Goal: Check status: Check status

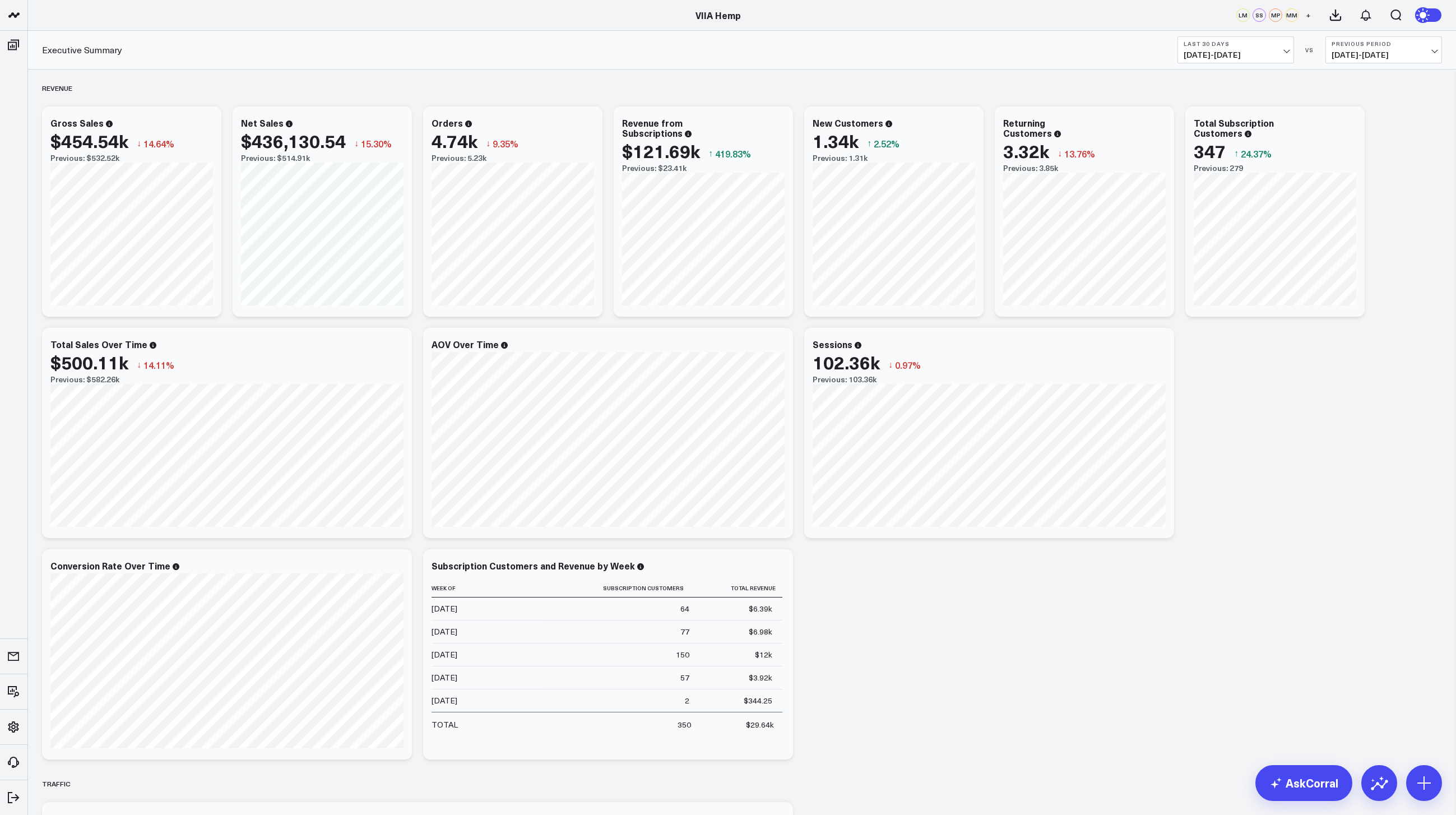
click at [1205, 48] on button "Last 30 Days [DATE] - [DATE]" at bounding box center [1236, 50] width 116 height 27
click at [1203, 298] on link "MTD" at bounding box center [1236, 292] width 116 height 21
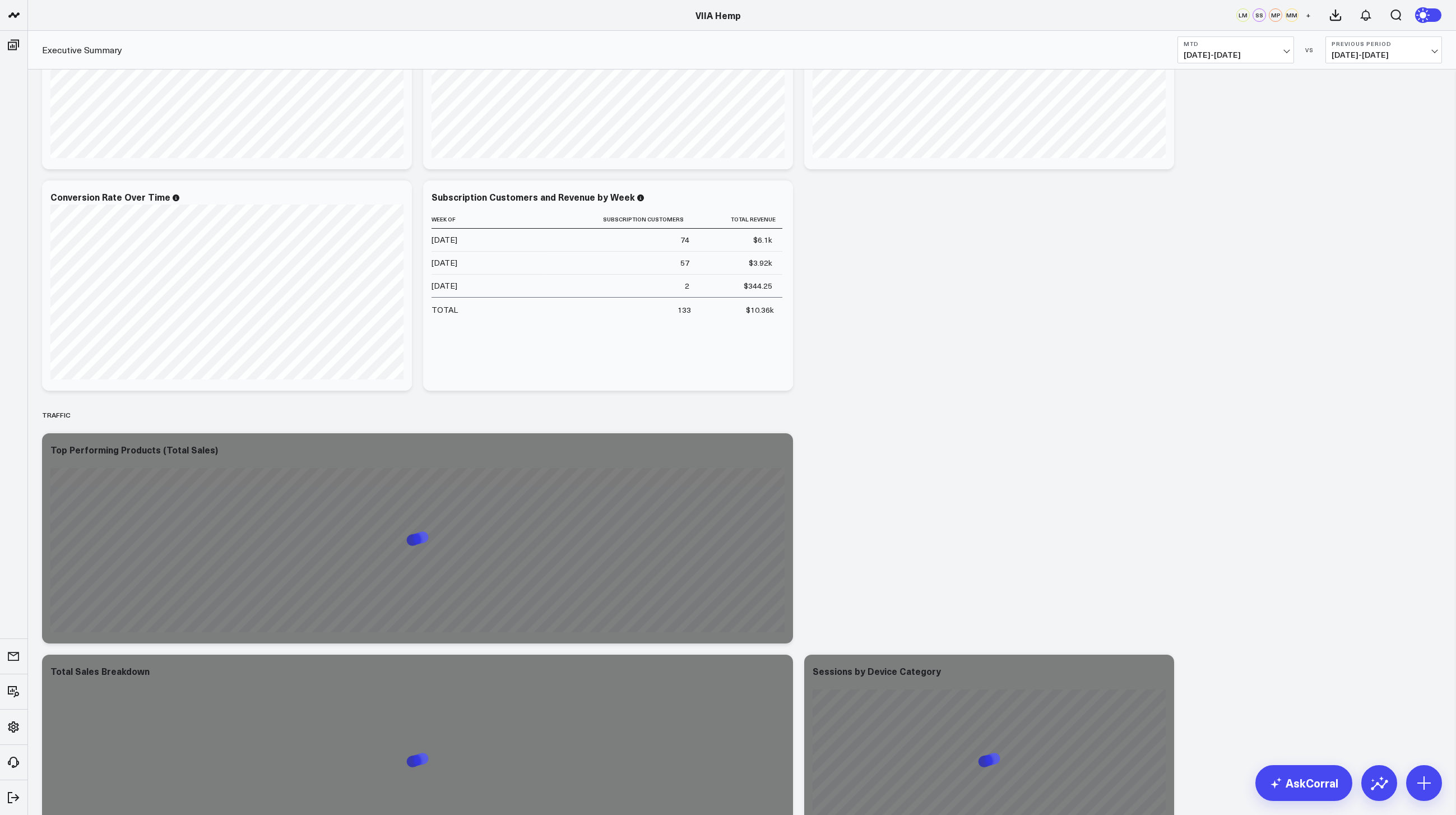
scroll to position [713, 0]
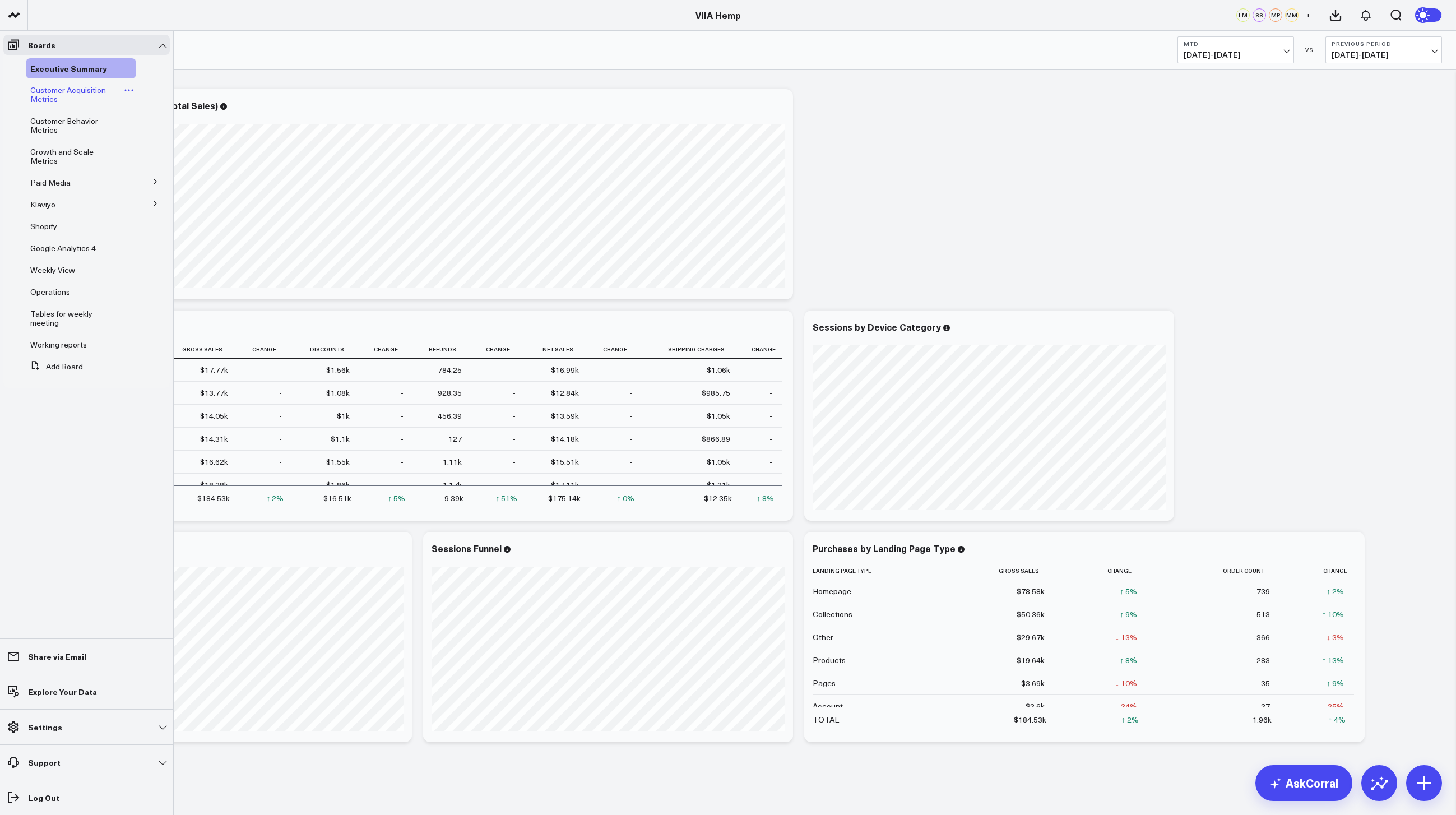
click at [76, 90] on span "Customer Acquisition Metrics" at bounding box center [68, 94] width 76 height 19
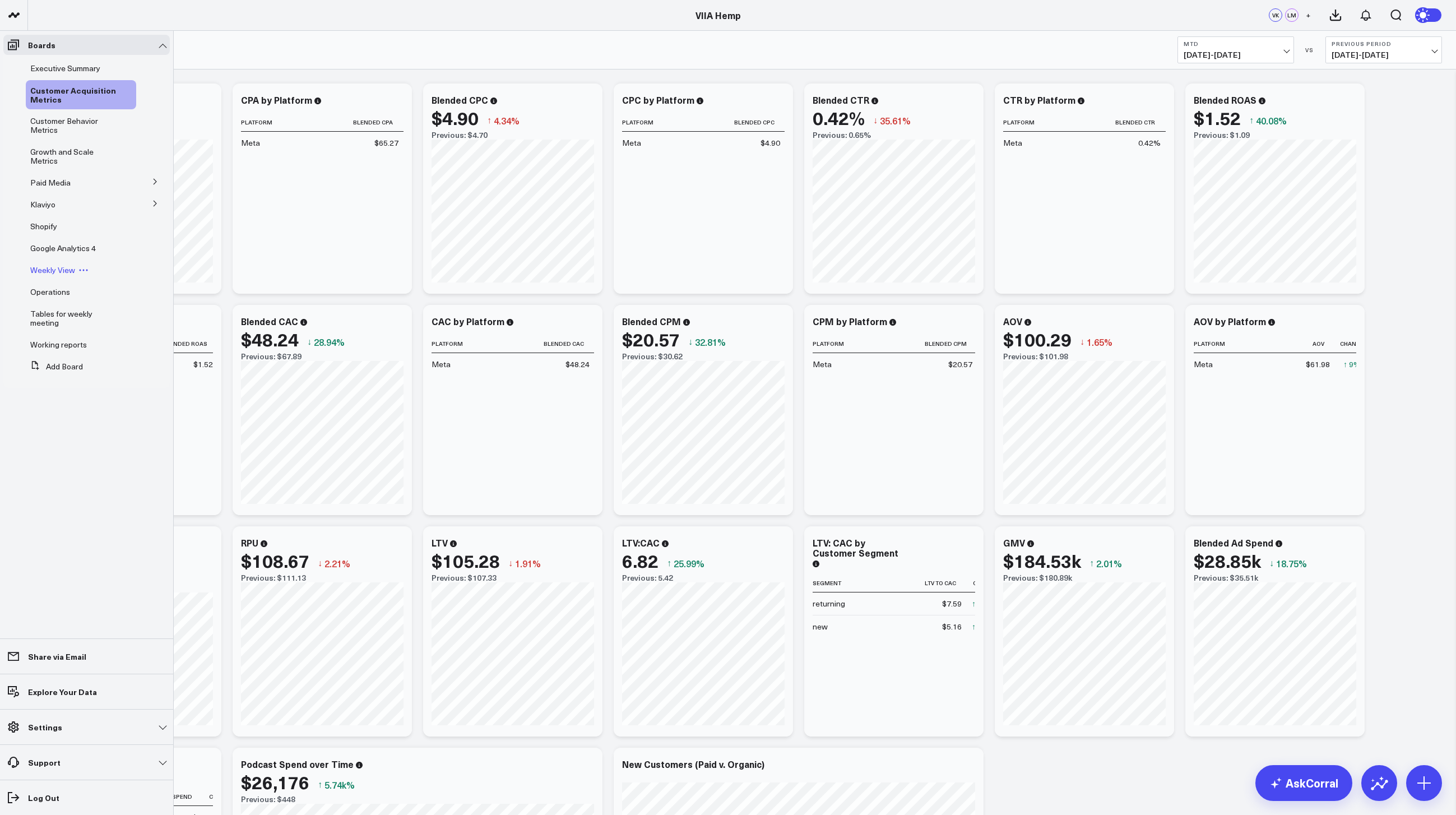
click at [50, 262] on div "Weekly View" at bounding box center [81, 270] width 110 height 20
click at [50, 269] on span "Weekly View" at bounding box center [53, 270] width 45 height 11
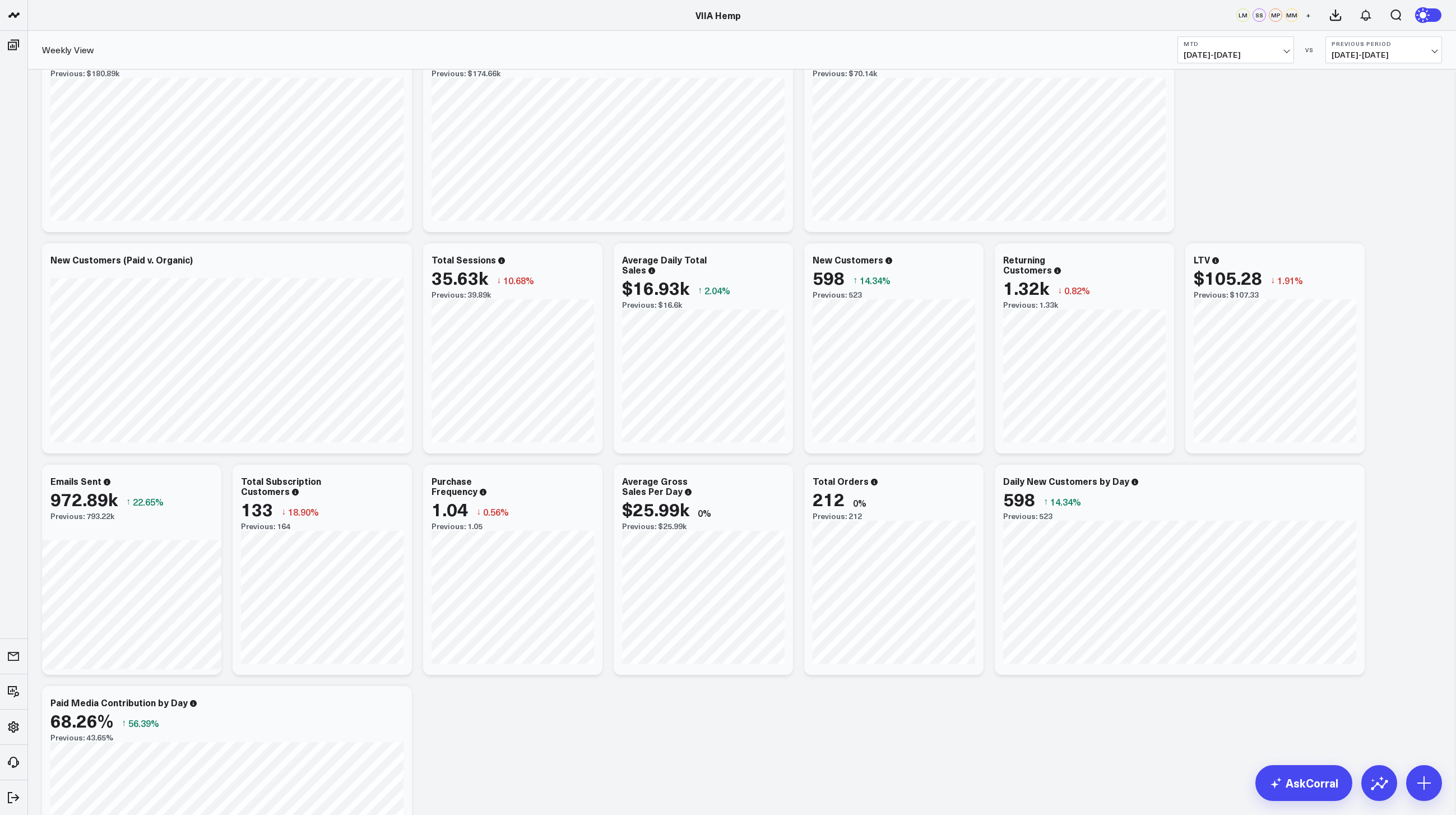
scroll to position [54, 0]
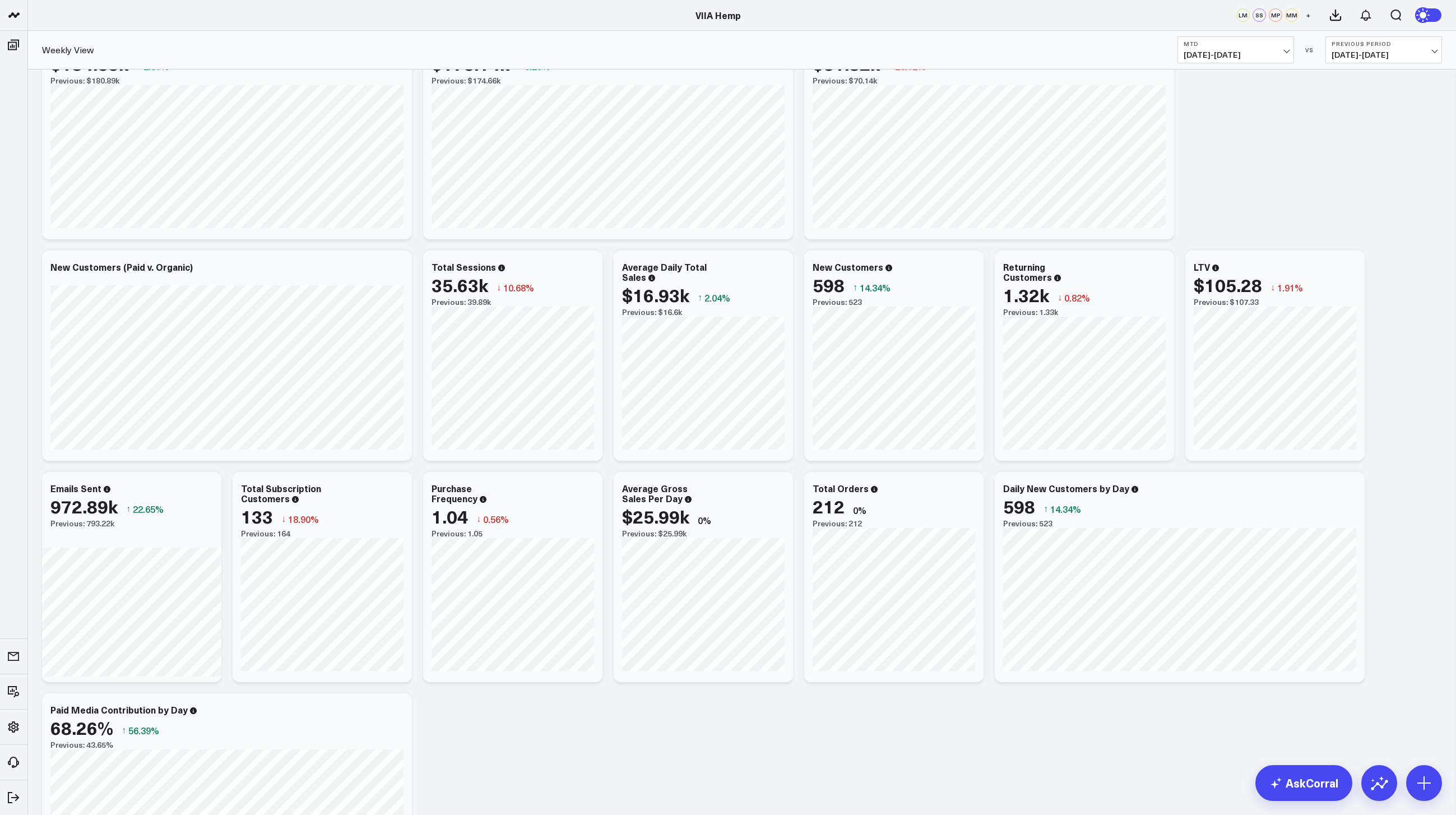
click at [1381, 54] on span "07/20/25 - 07/31/25" at bounding box center [1384, 55] width 104 height 9
click at [1347, 116] on link "YoY" at bounding box center [1384, 117] width 116 height 21
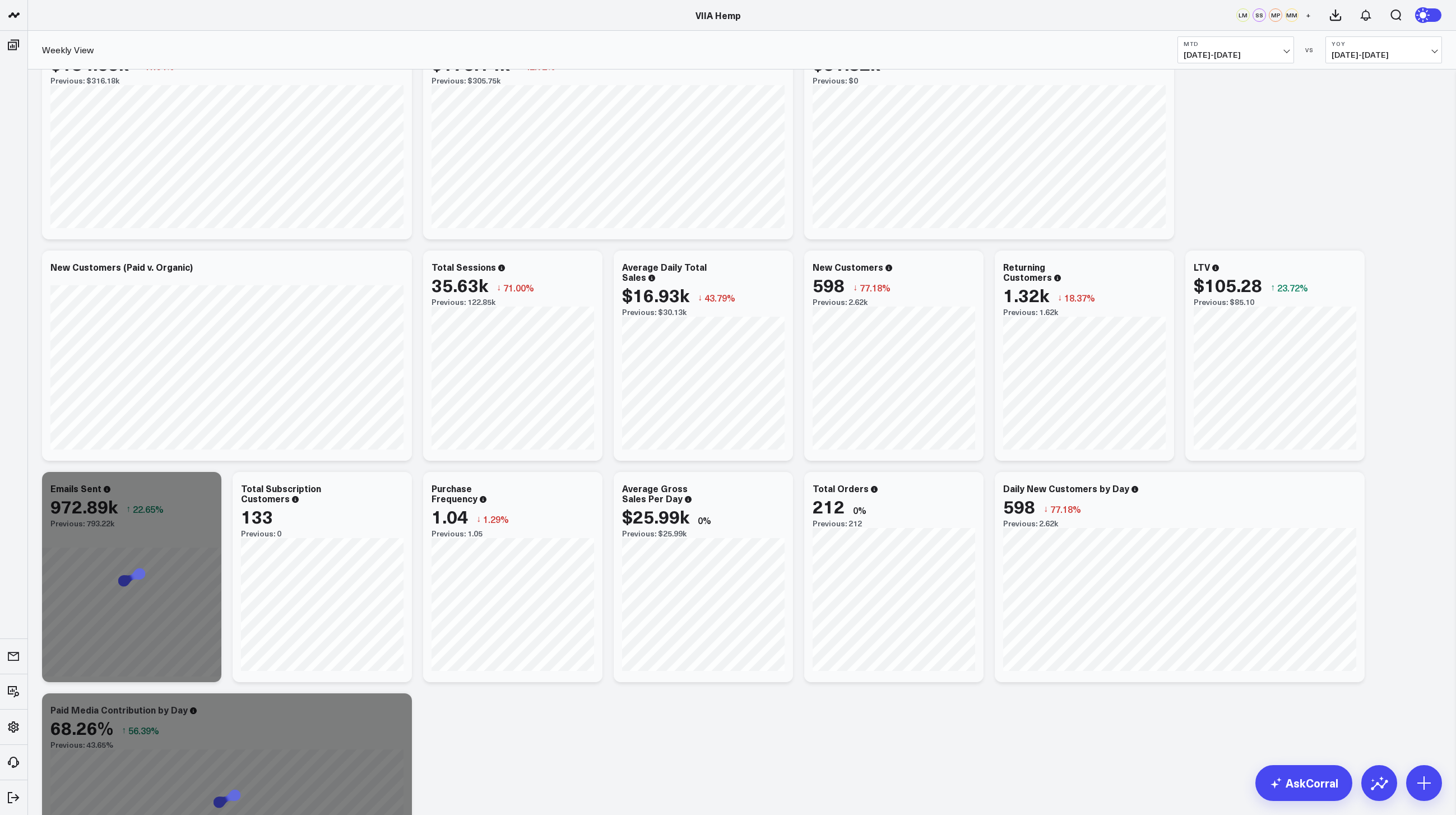
click at [1357, 47] on button "YoY 08/01/24 - 08/12/24" at bounding box center [1384, 50] width 116 height 27
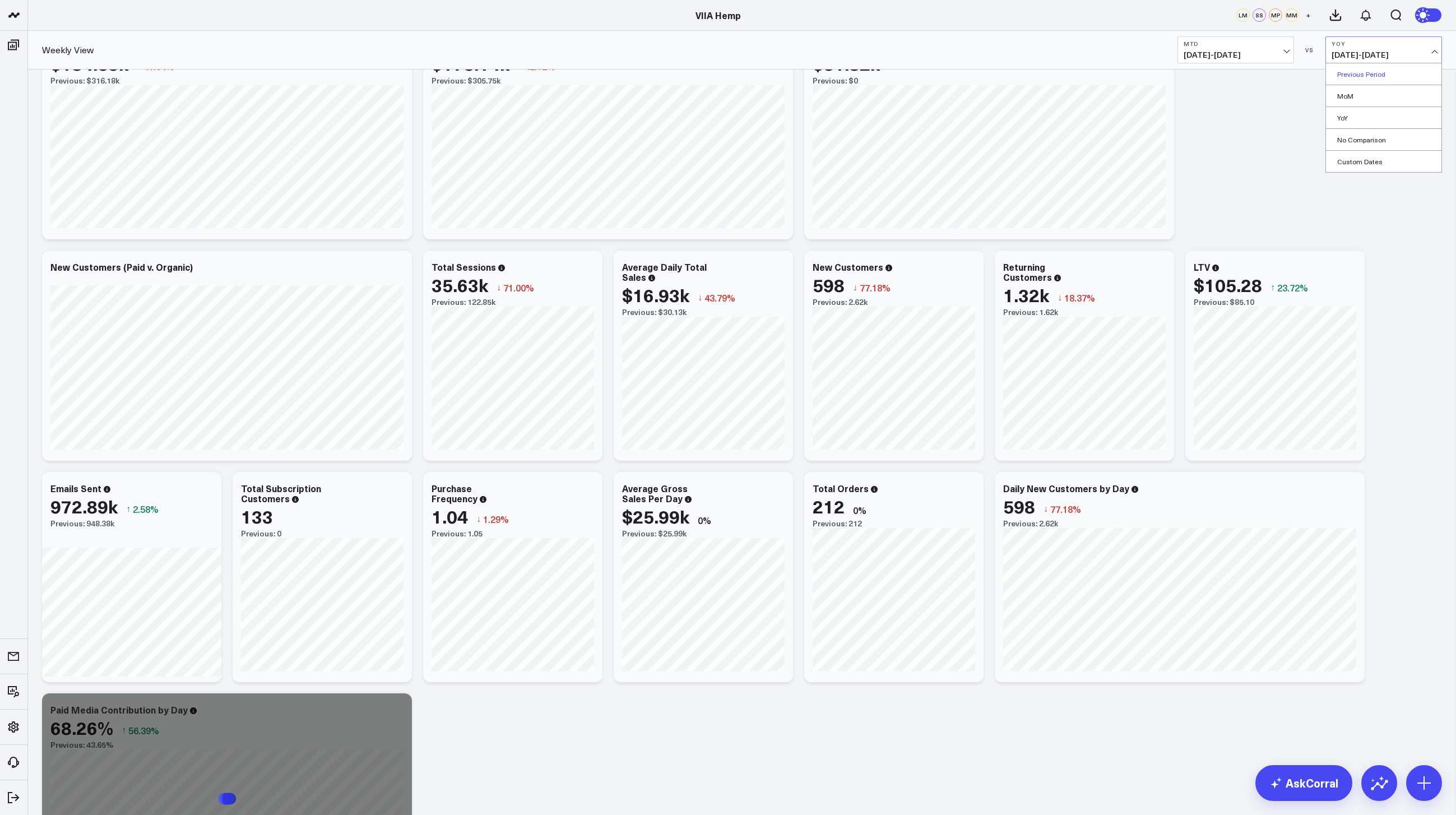
click at [1368, 76] on link "Previous Period" at bounding box center [1384, 74] width 116 height 21
